Goal: Find specific page/section: Find specific page/section

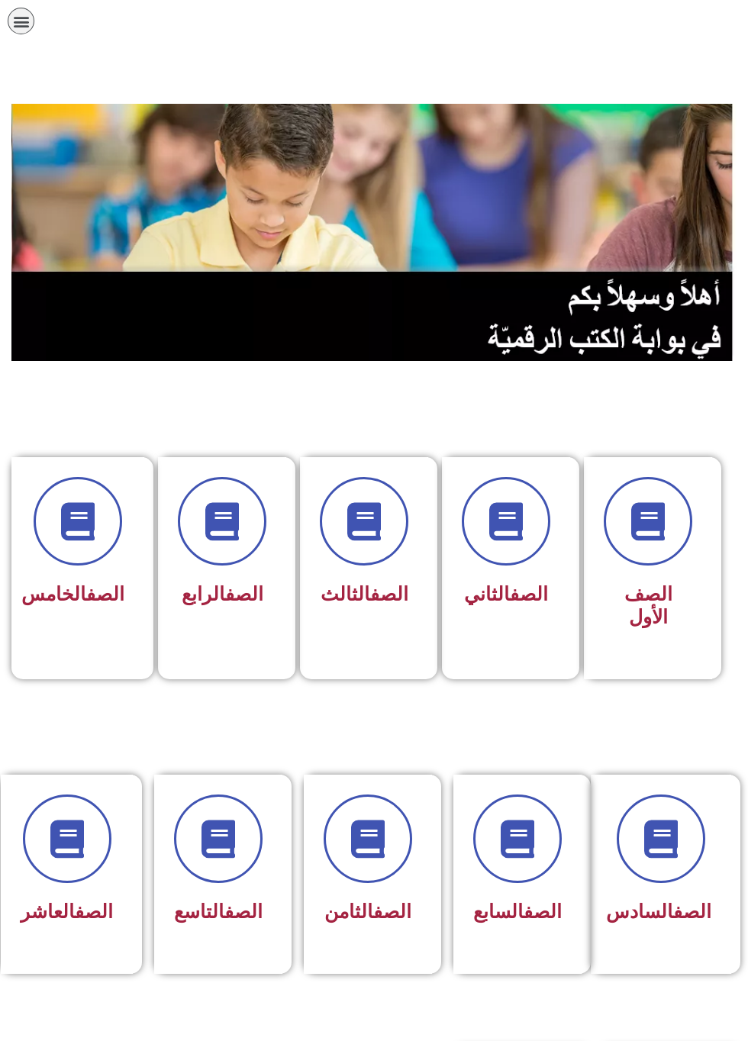
click at [260, 923] on h3 "الصف التاسع" at bounding box center [218, 912] width 89 height 23
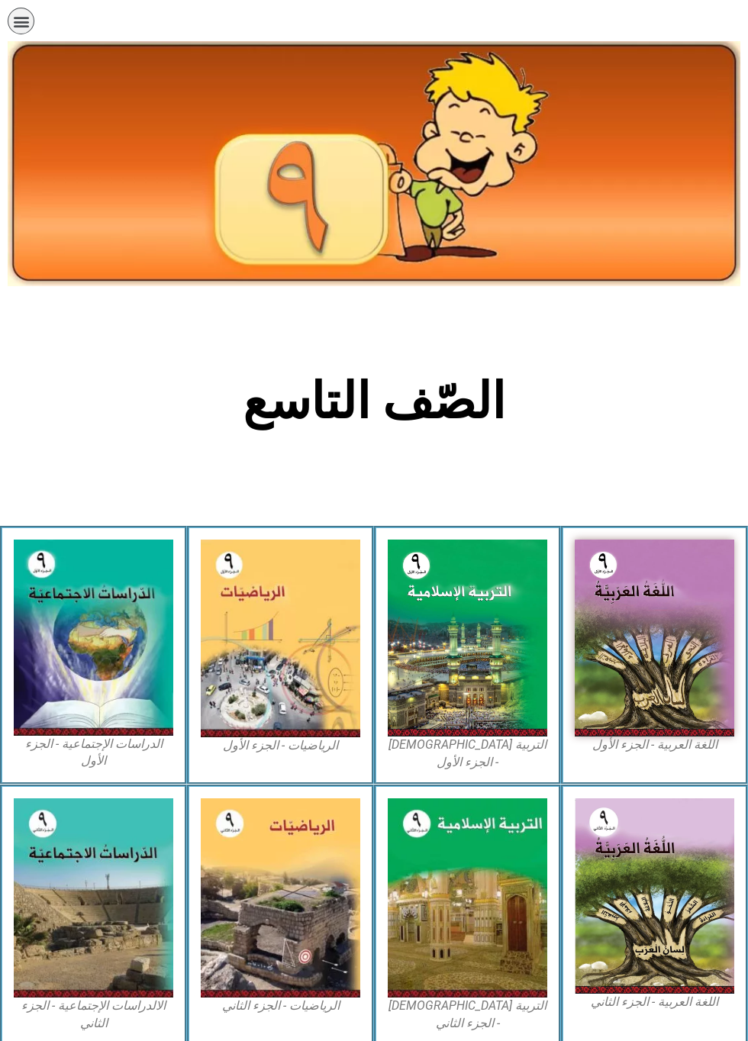
click at [679, 681] on img at bounding box center [655, 639] width 160 height 198
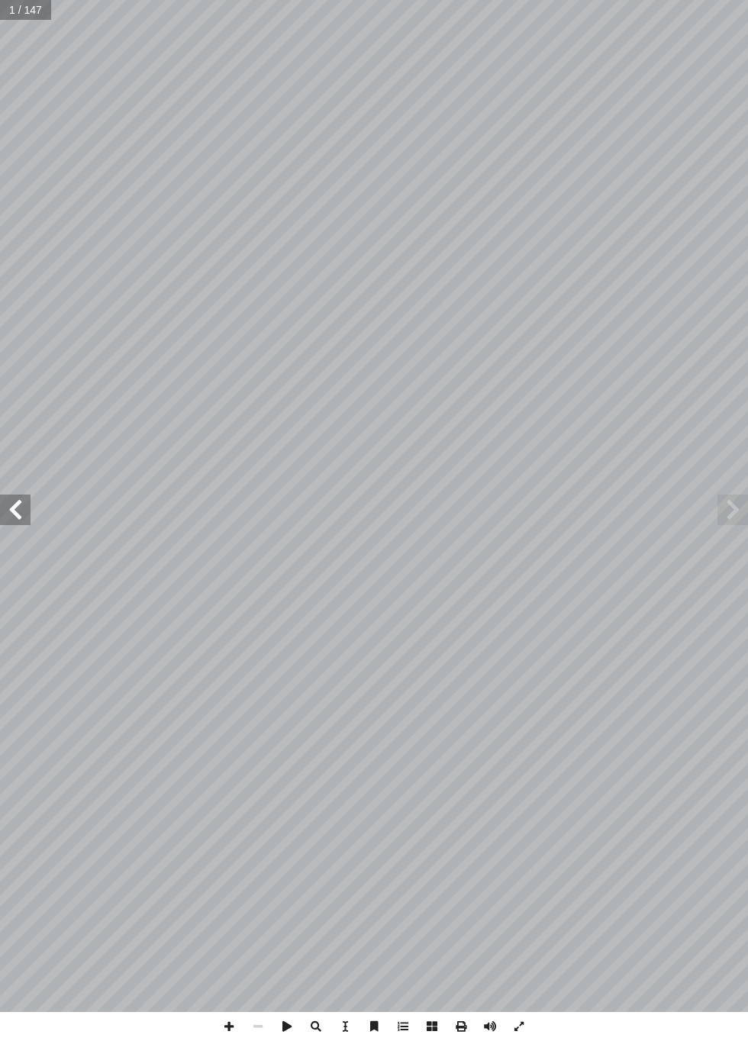
click at [11, 505] on span at bounding box center [15, 510] width 31 height 31
click at [17, 510] on span at bounding box center [15, 510] width 31 height 31
click at [23, 503] on span at bounding box center [15, 510] width 31 height 31
click at [25, 501] on span at bounding box center [15, 510] width 31 height 31
click at [18, 507] on span at bounding box center [15, 510] width 31 height 31
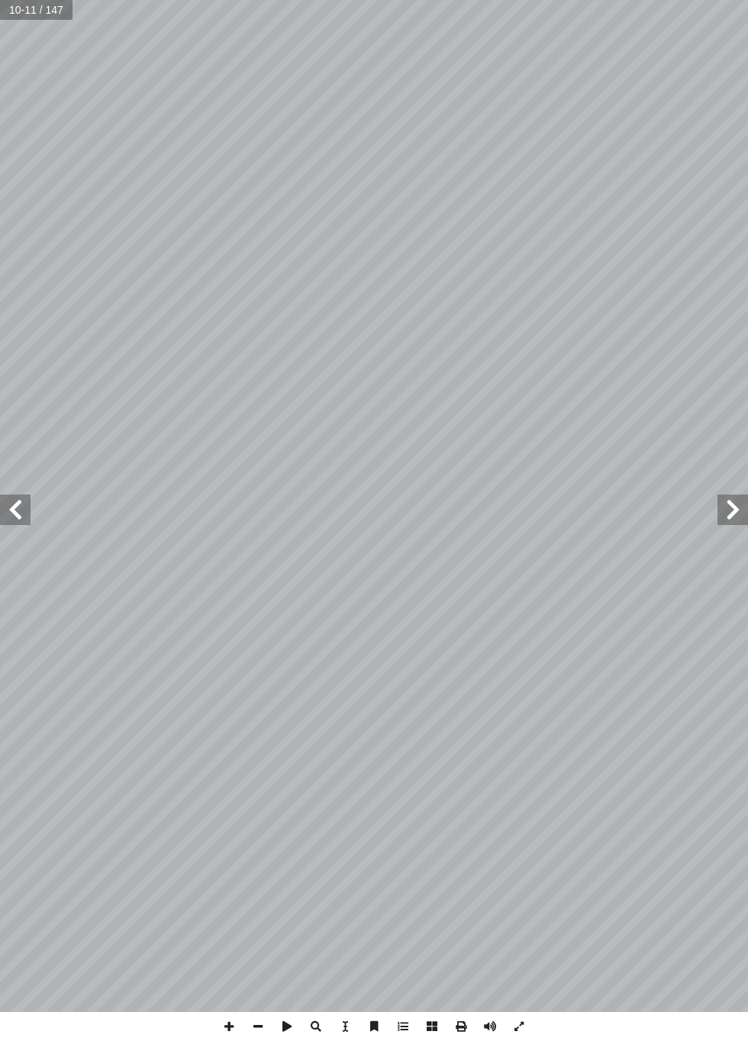
click at [15, 501] on span at bounding box center [15, 510] width 31 height 31
click at [26, 519] on span at bounding box center [15, 510] width 31 height 31
click at [17, 521] on span at bounding box center [15, 510] width 31 height 31
click at [21, 515] on span at bounding box center [15, 510] width 31 height 31
click at [24, 503] on span at bounding box center [15, 510] width 31 height 31
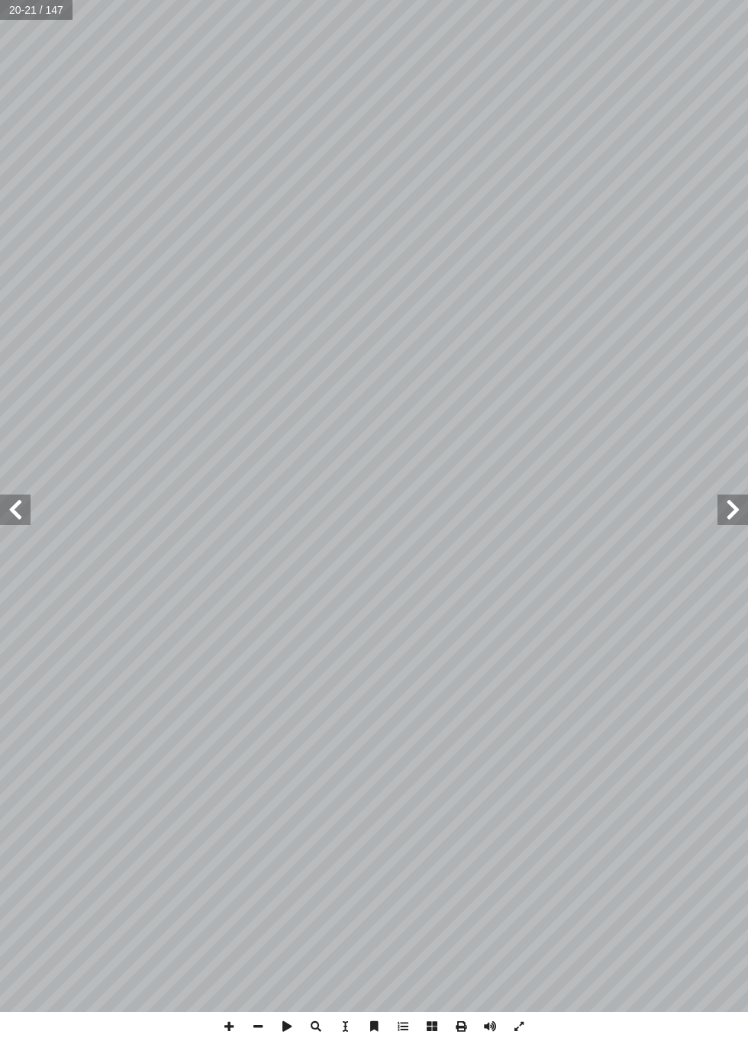
click at [717, 508] on span at bounding box center [732, 510] width 31 height 31
